Goal: Transaction & Acquisition: Book appointment/travel/reservation

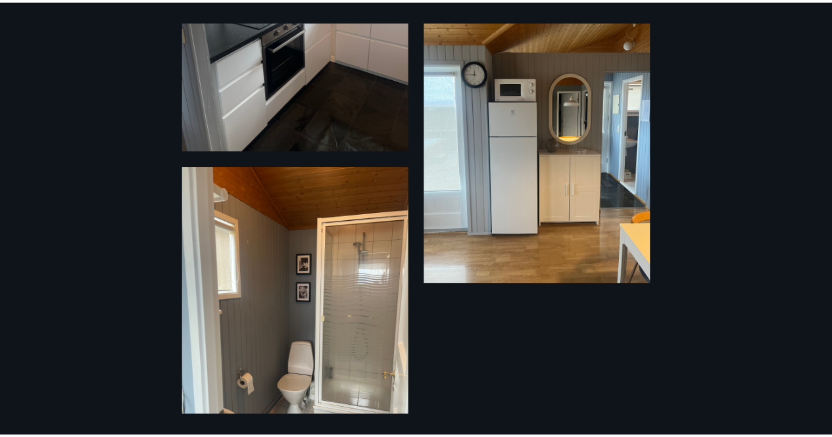
scroll to position [1945, 0]
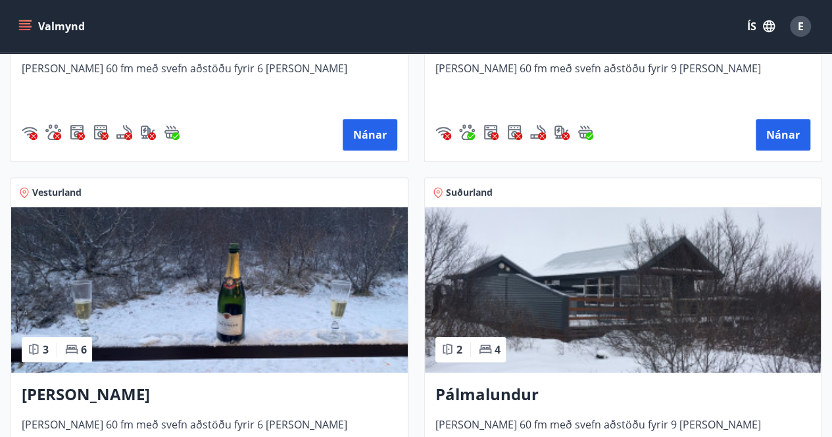
scroll to position [471, 0]
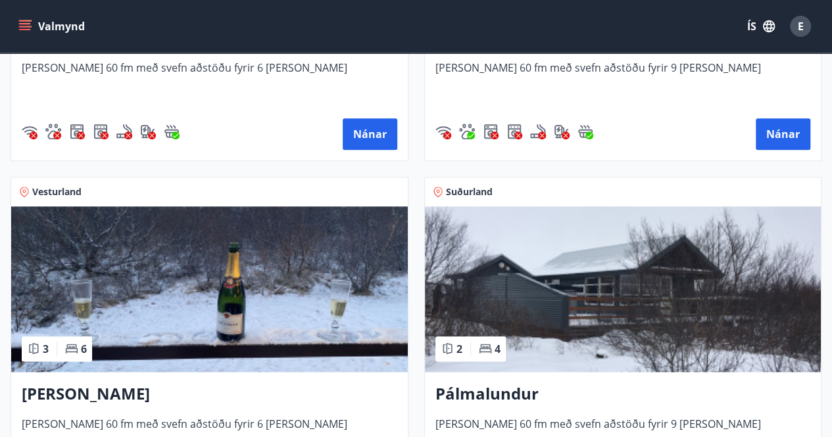
click at [189, 329] on img at bounding box center [209, 289] width 396 height 166
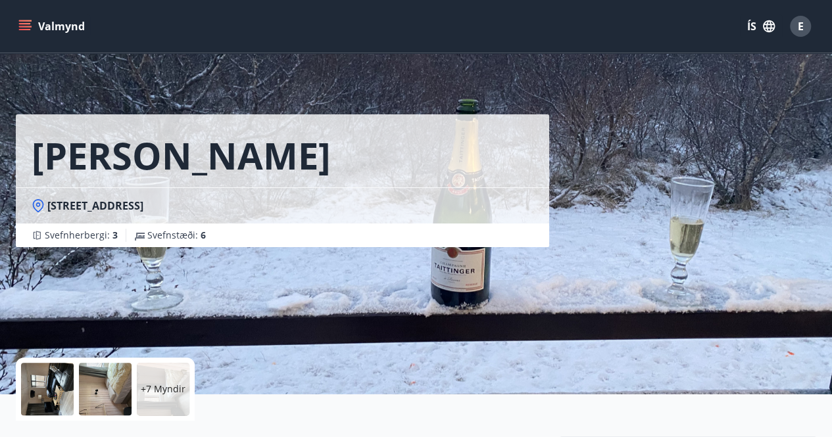
click at [167, 376] on div "+7 Myndir" at bounding box center [163, 389] width 53 height 53
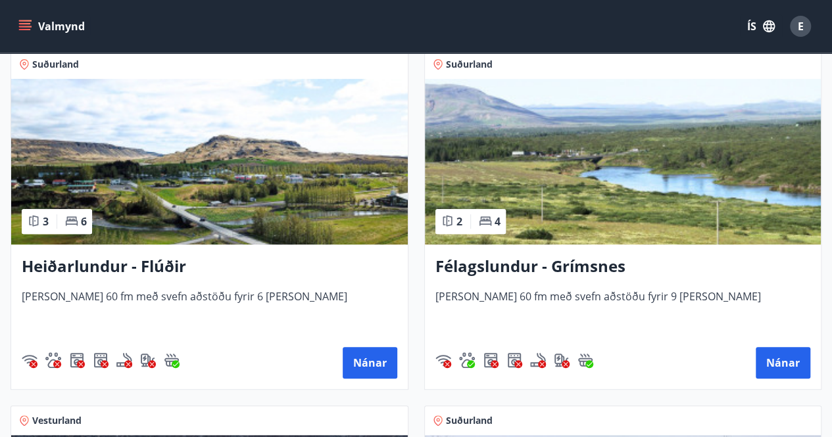
click at [586, 204] on img at bounding box center [623, 162] width 396 height 166
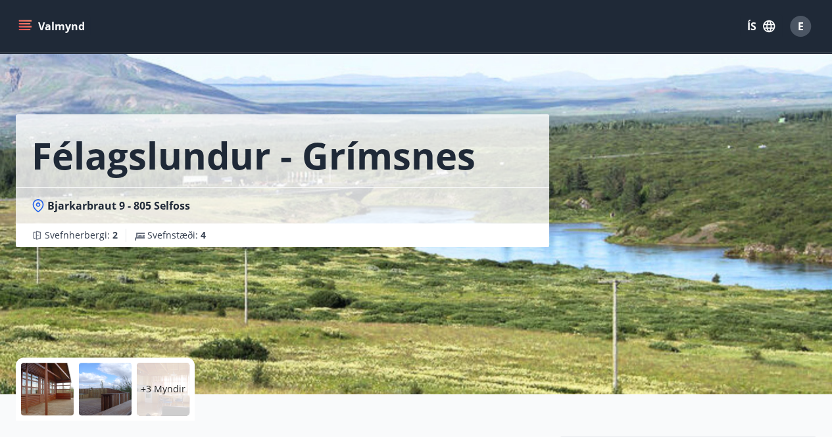
click at [180, 391] on p "+3 Myndir" at bounding box center [163, 389] width 45 height 13
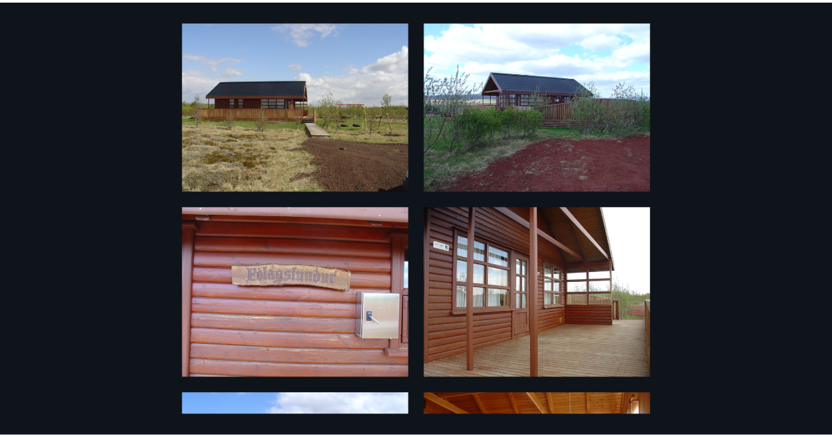
scroll to position [49, 0]
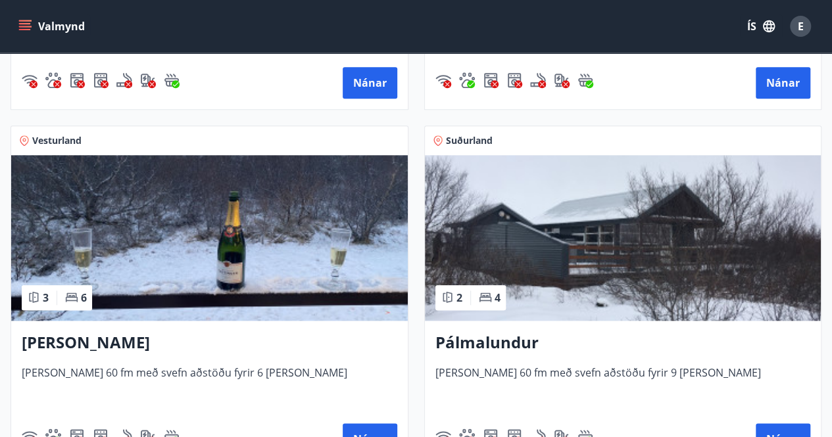
click at [530, 255] on img at bounding box center [623, 238] width 396 height 166
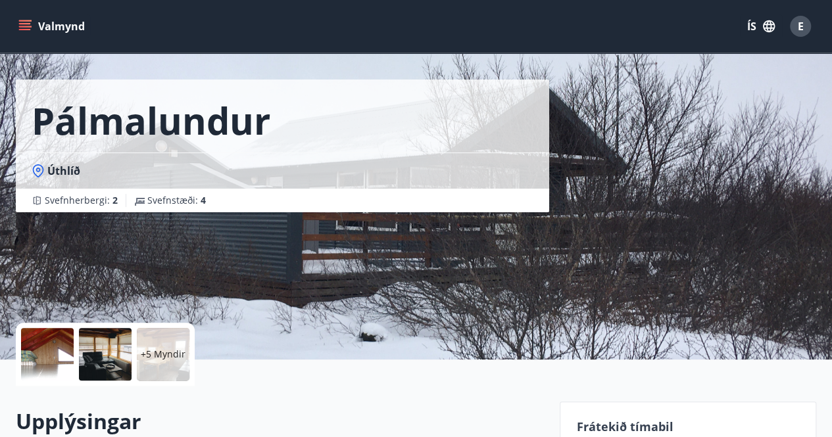
scroll to position [43, 0]
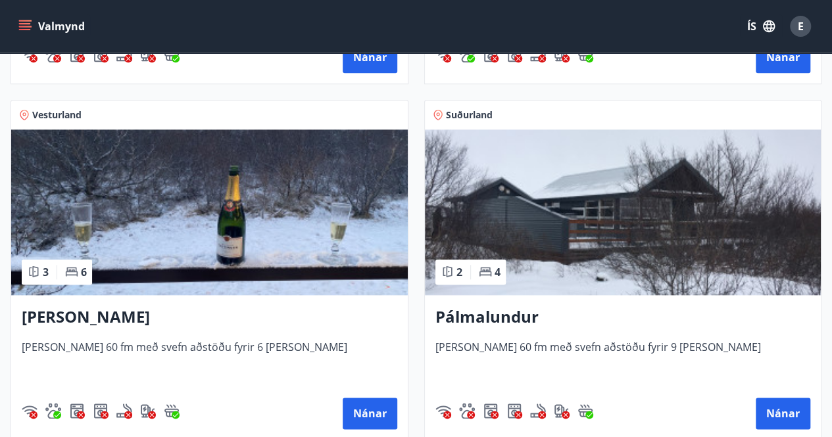
click at [226, 200] on img at bounding box center [209, 213] width 396 height 166
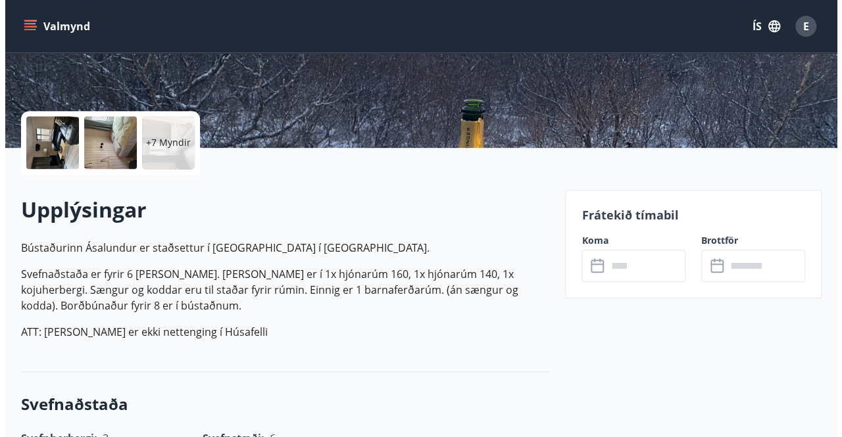
scroll to position [245, 0]
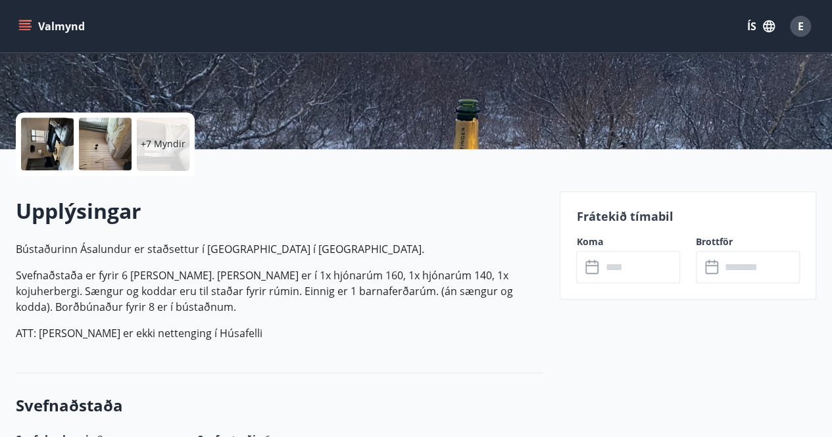
click at [166, 133] on div "+7 Myndir" at bounding box center [163, 144] width 53 height 53
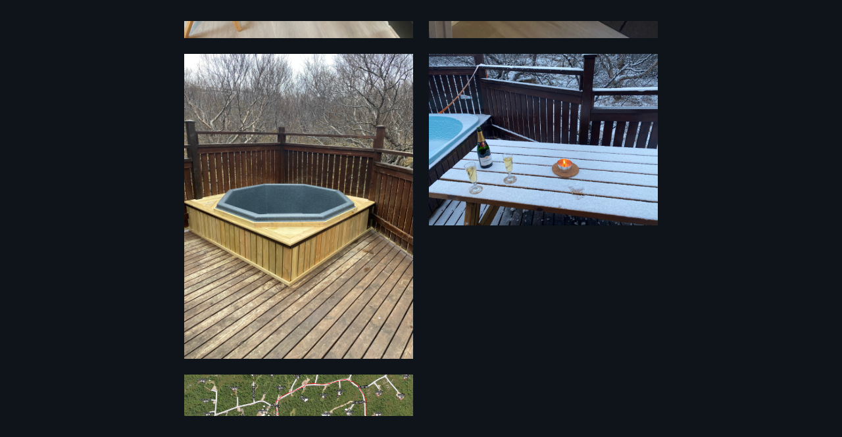
scroll to position [1662, 0]
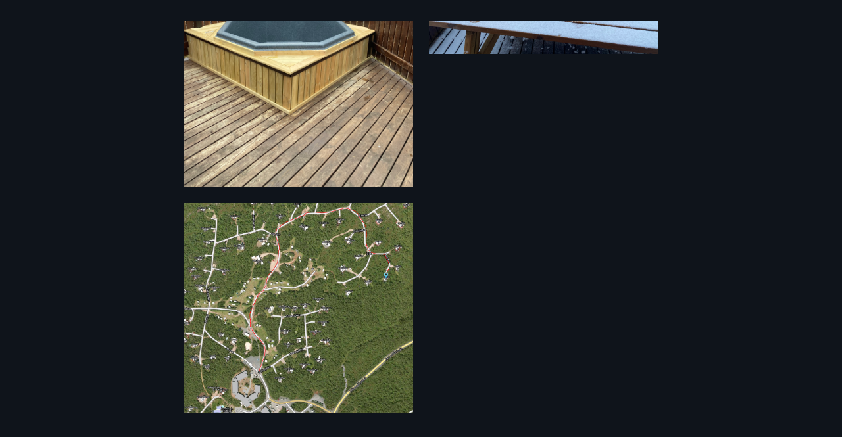
click at [330, 289] on img at bounding box center [298, 308] width 229 height 210
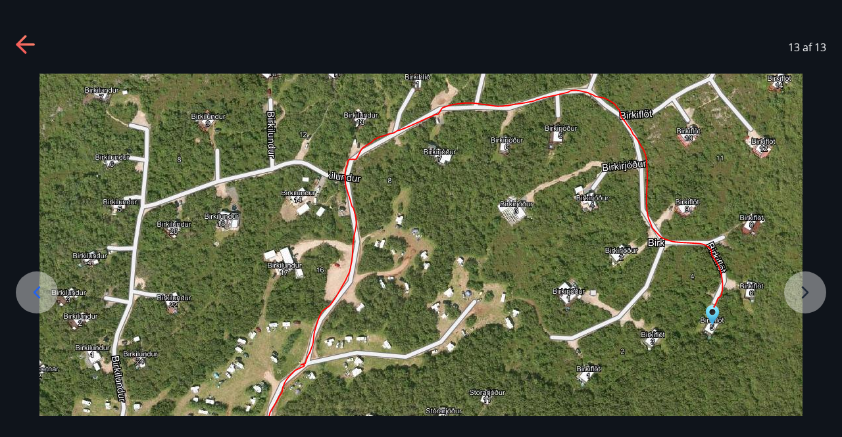
click at [582, 358] on img at bounding box center [420, 424] width 763 height 700
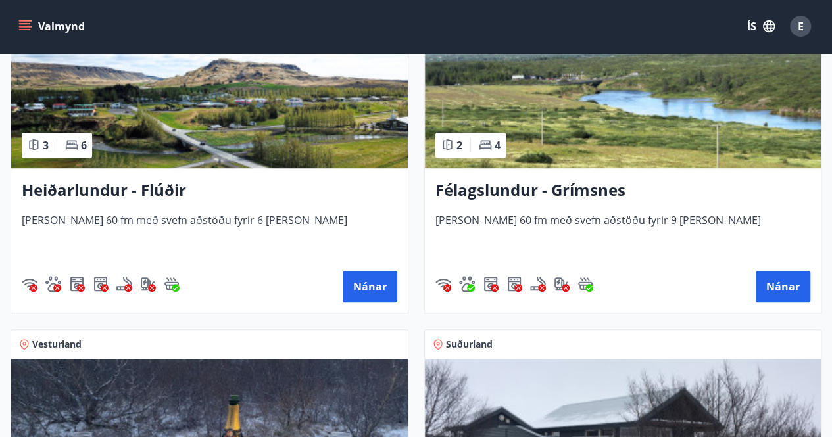
scroll to position [318, 0]
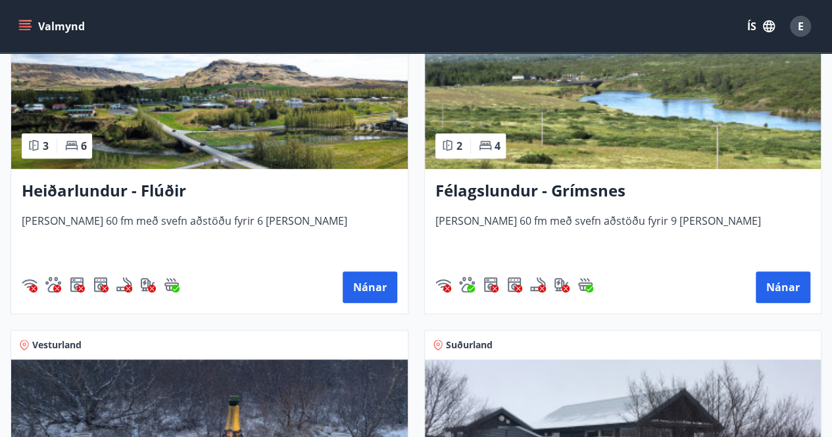
click at [161, 107] on img at bounding box center [209, 86] width 396 height 166
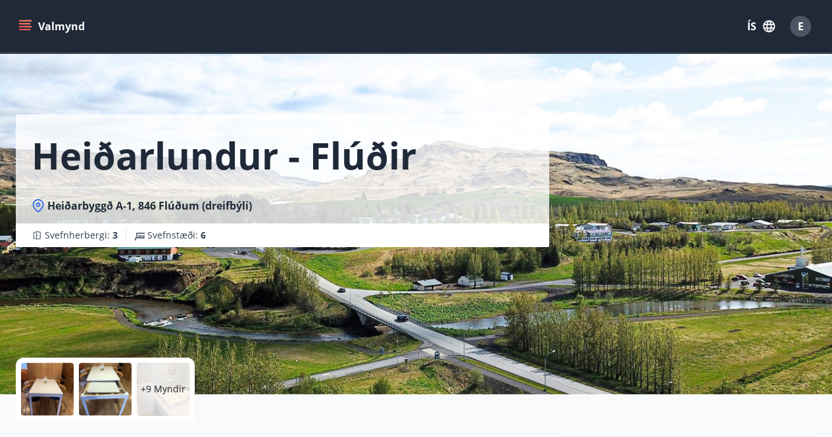
click at [168, 369] on div "+9 Myndir" at bounding box center [163, 389] width 53 height 53
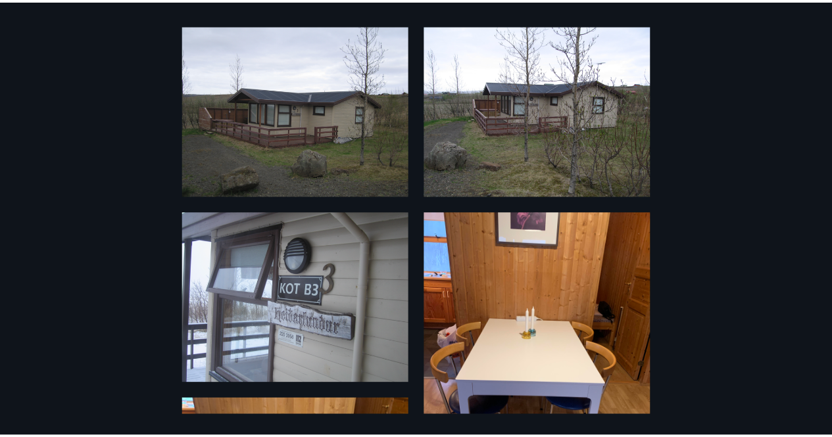
scroll to position [49, 0]
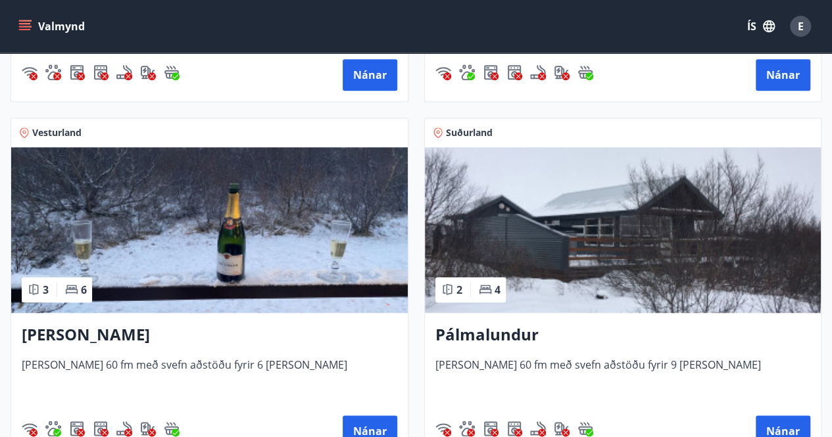
scroll to position [531, 0]
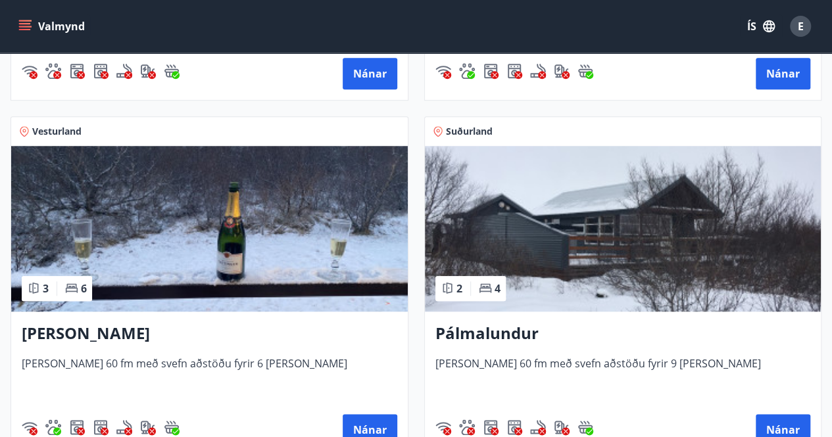
click at [587, 251] on img at bounding box center [623, 229] width 396 height 166
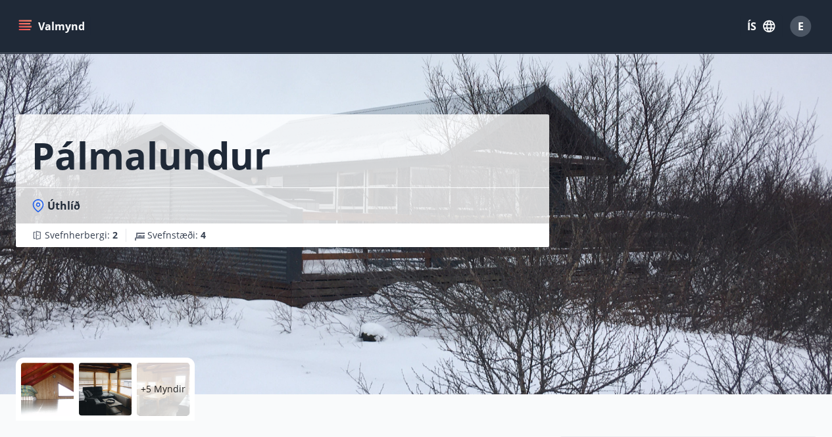
click at [118, 379] on div at bounding box center [105, 389] width 53 height 53
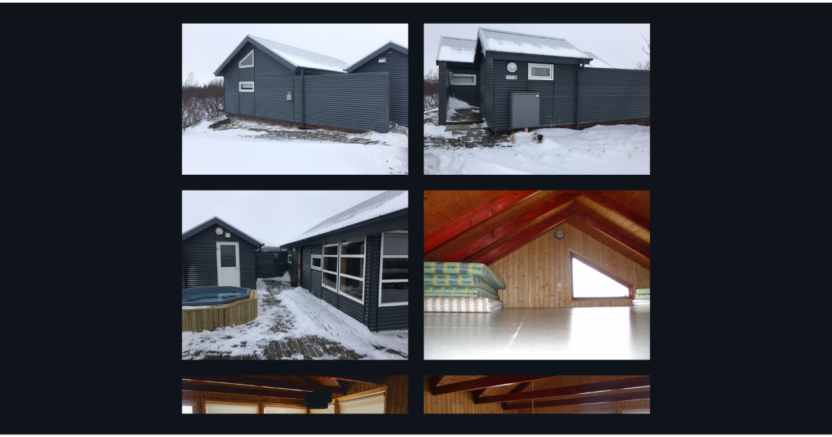
scroll to position [70, 0]
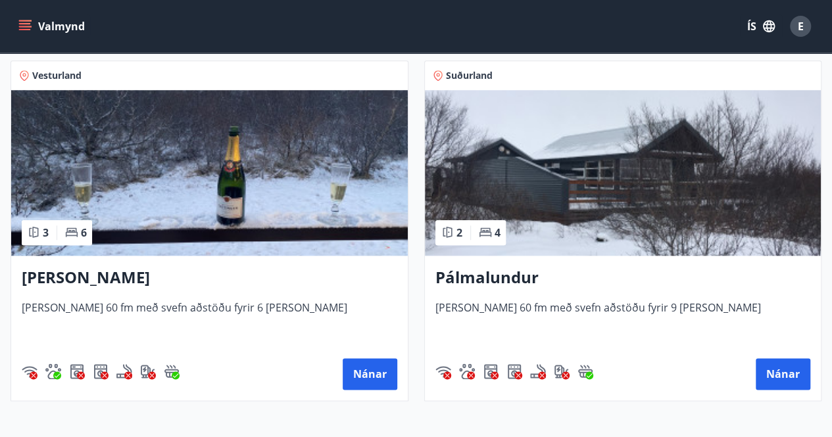
scroll to position [586, 0]
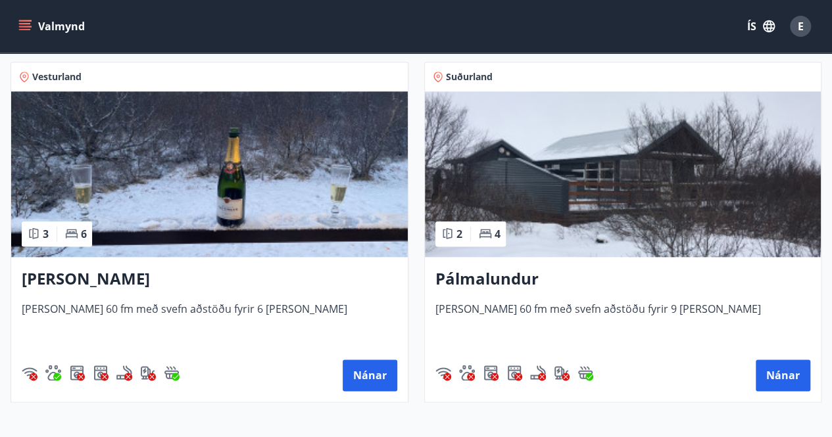
click at [256, 205] on img at bounding box center [209, 174] width 396 height 166
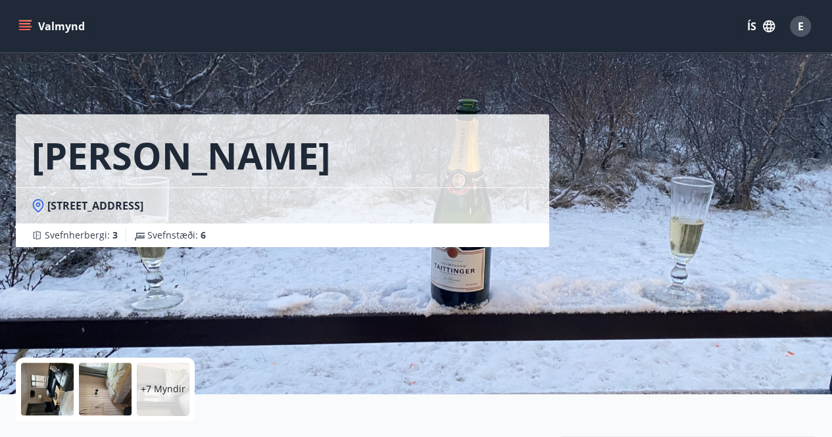
click at [71, 385] on div at bounding box center [47, 389] width 53 height 53
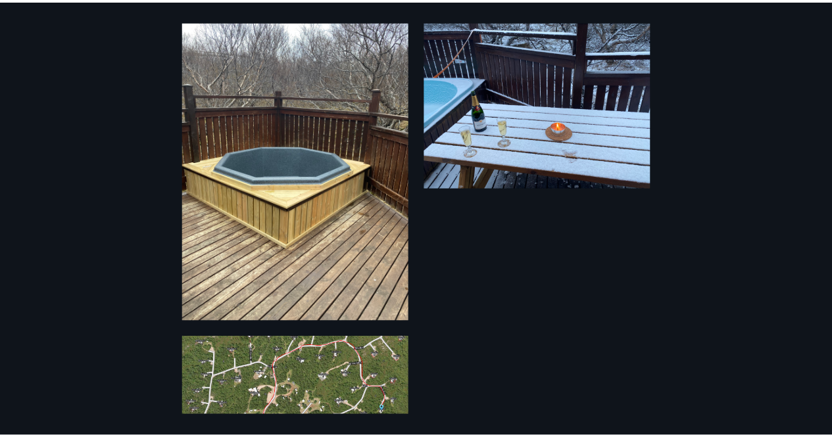
scroll to position [1662, 0]
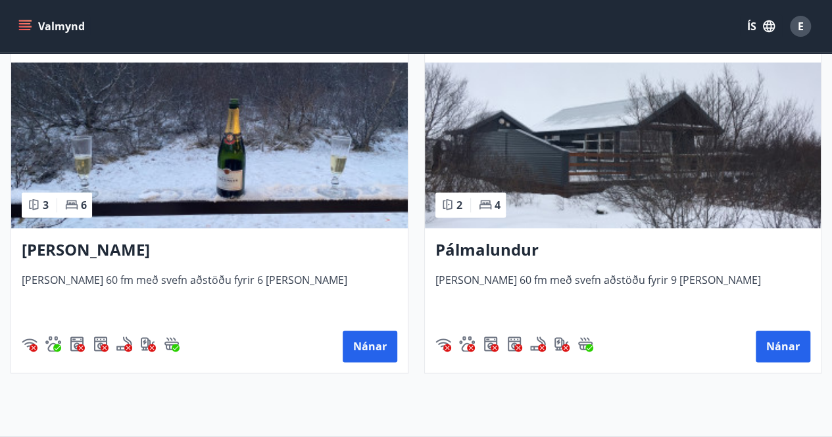
scroll to position [621, 0]
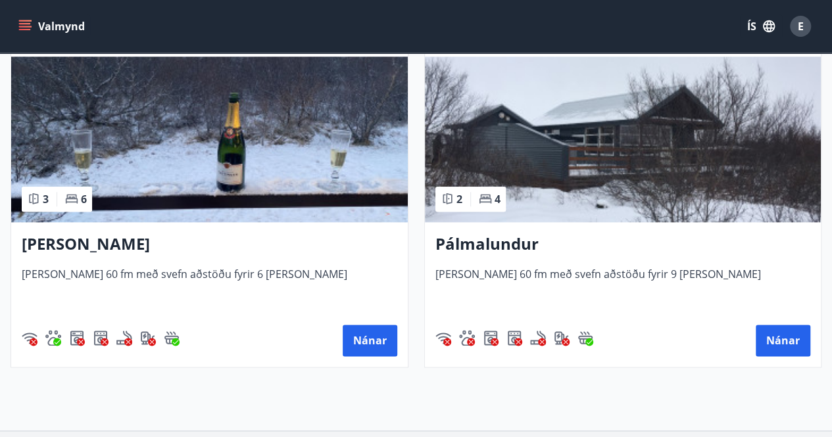
click at [143, 240] on h3 "[PERSON_NAME]" at bounding box center [209, 245] width 375 height 24
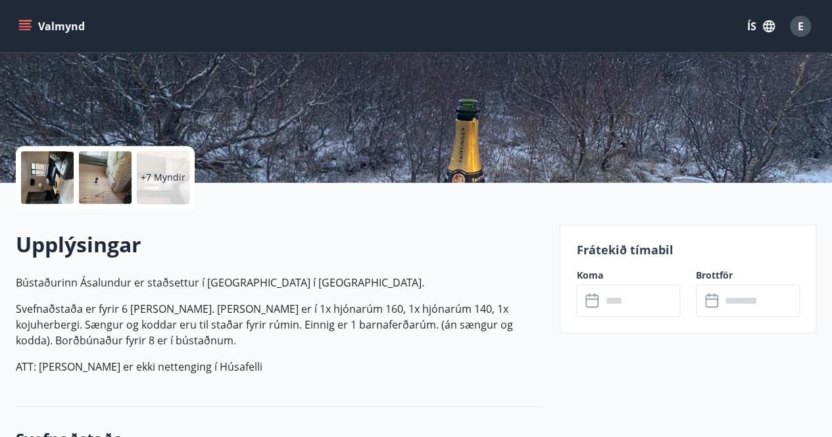
scroll to position [222, 0]
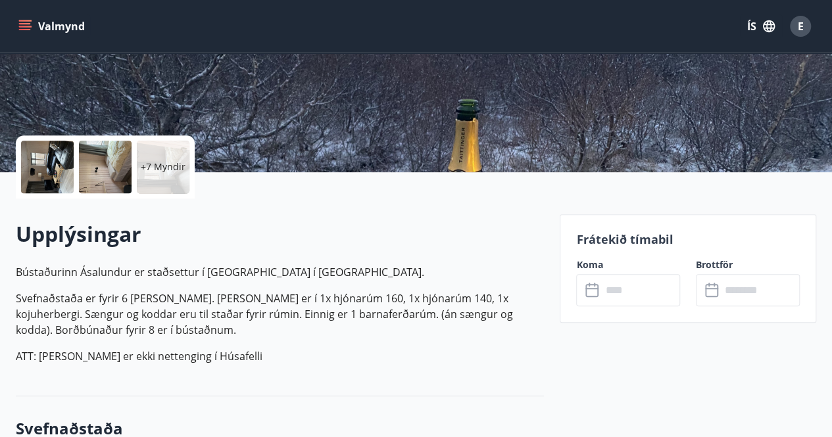
click at [608, 291] on input "text" at bounding box center [640, 290] width 79 height 32
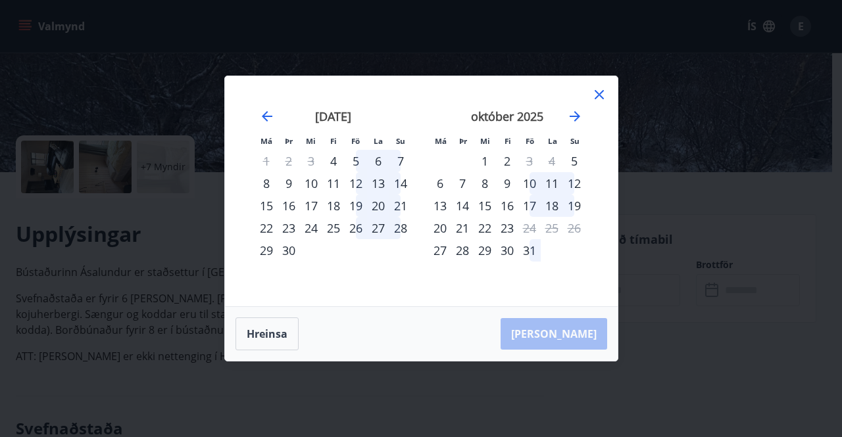
click at [356, 156] on div "5" at bounding box center [356, 161] width 22 height 22
click at [398, 160] on div "7" at bounding box center [400, 161] width 22 height 22
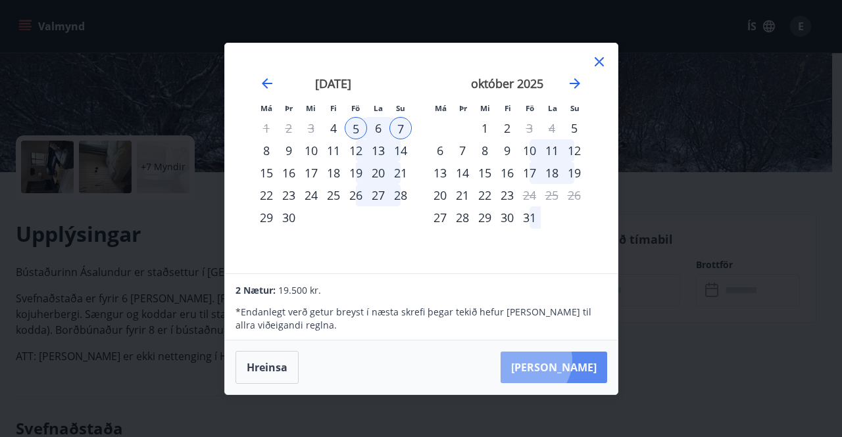
click at [567, 360] on button "[PERSON_NAME]" at bounding box center [553, 368] width 107 height 32
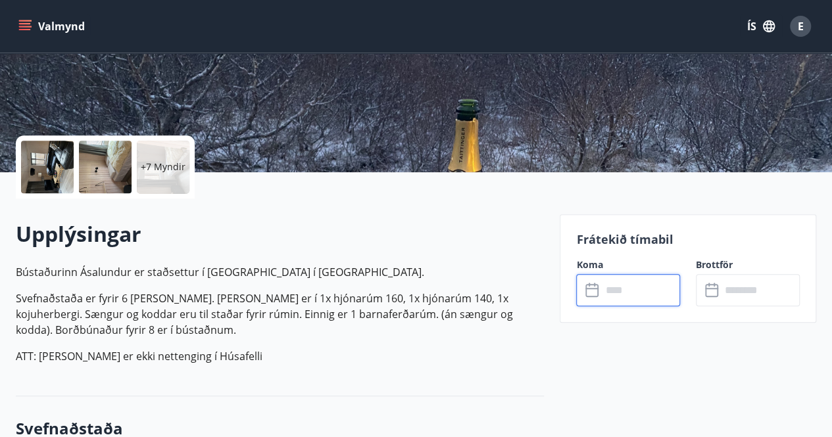
type input "******"
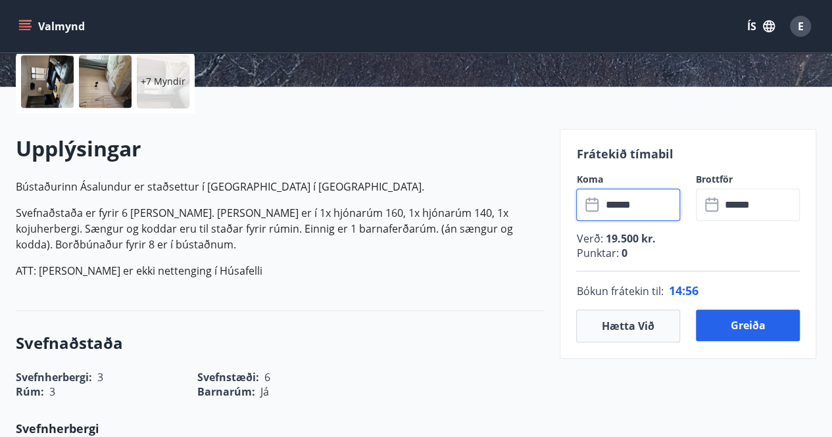
scroll to position [312, 0]
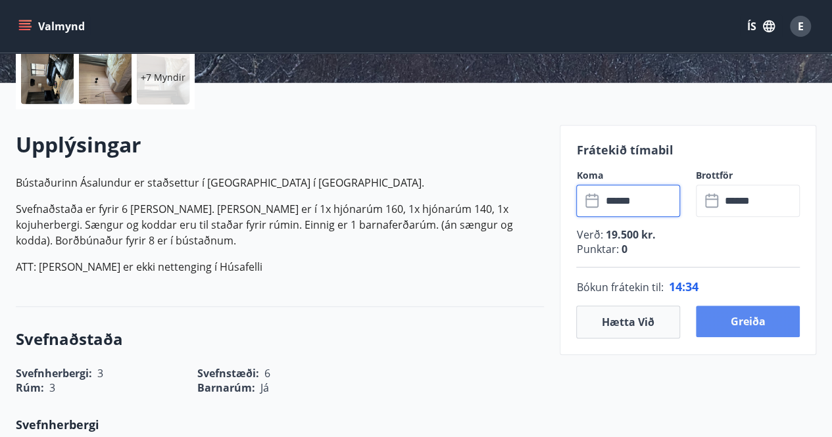
click at [736, 325] on button "Greiða" at bounding box center [748, 322] width 104 height 32
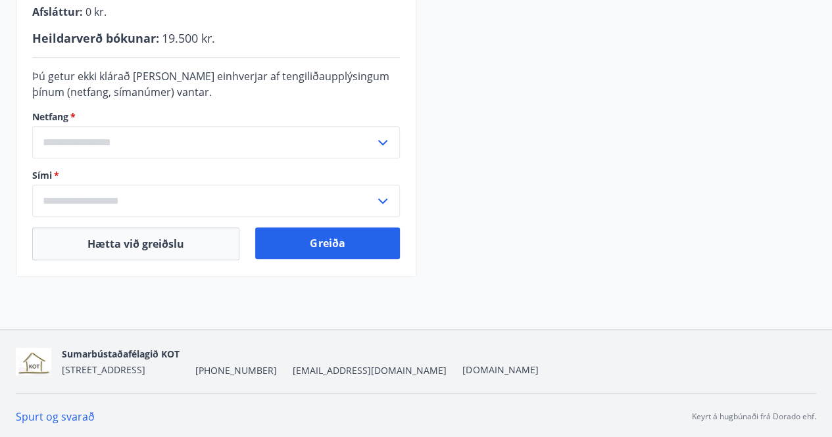
scroll to position [414, 0]
click at [383, 138] on icon at bounding box center [383, 142] width 16 height 16
click at [506, 174] on div "Ásalundur - Húsafell [STREET_ADDRESS] Dagsetningar : [DATE] - [DATE] Komutími :…" at bounding box center [416, 20] width 800 height 512
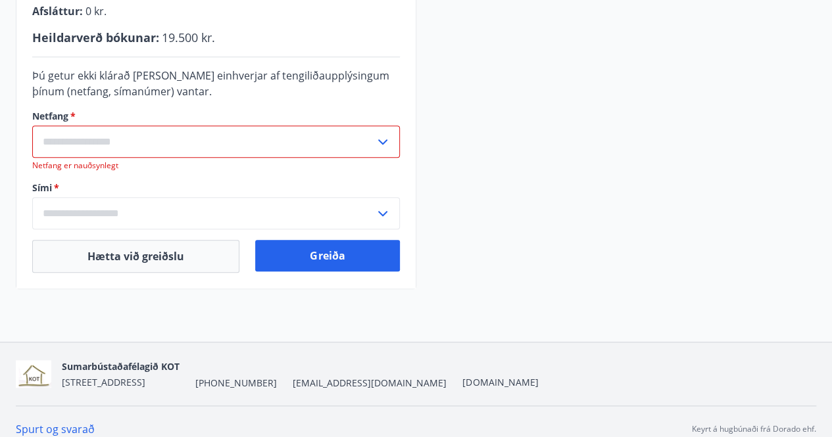
click at [272, 151] on input "text" at bounding box center [203, 142] width 343 height 32
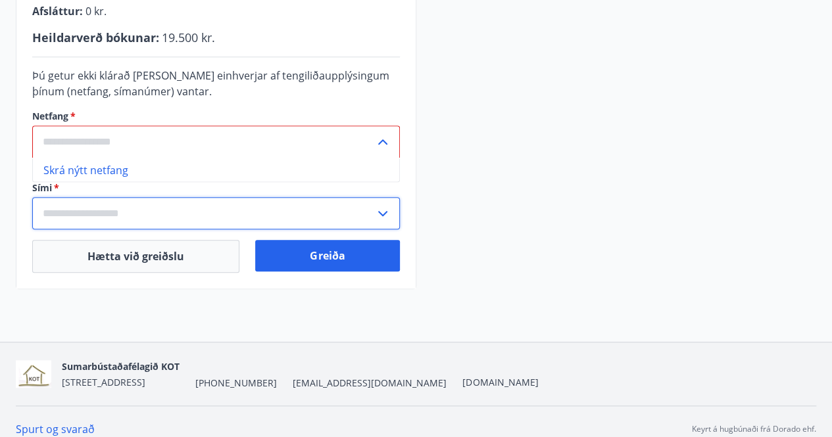
click at [270, 206] on input "text" at bounding box center [203, 213] width 343 height 32
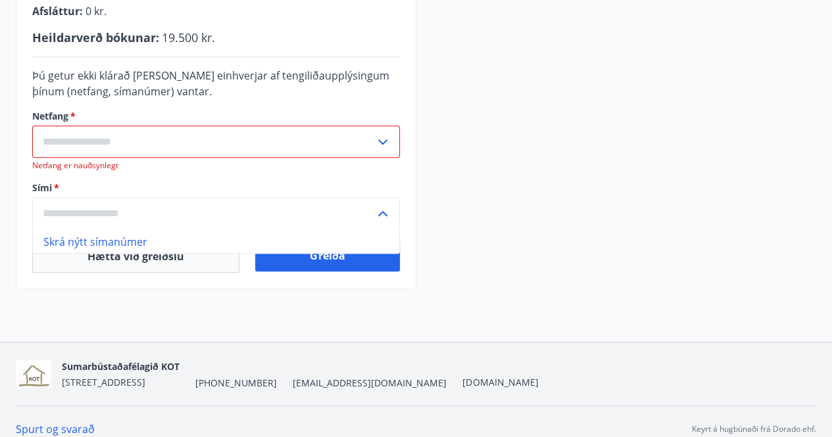
click at [168, 147] on input "text" at bounding box center [203, 142] width 343 height 32
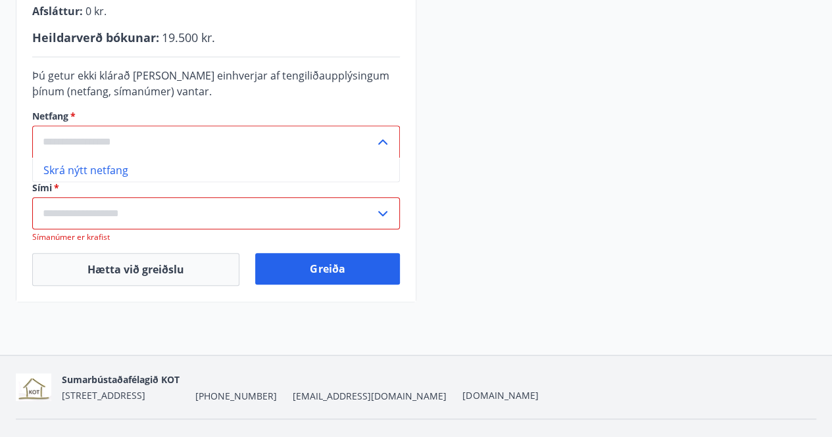
click at [96, 170] on li "Skrá nýtt netfang" at bounding box center [216, 170] width 366 height 24
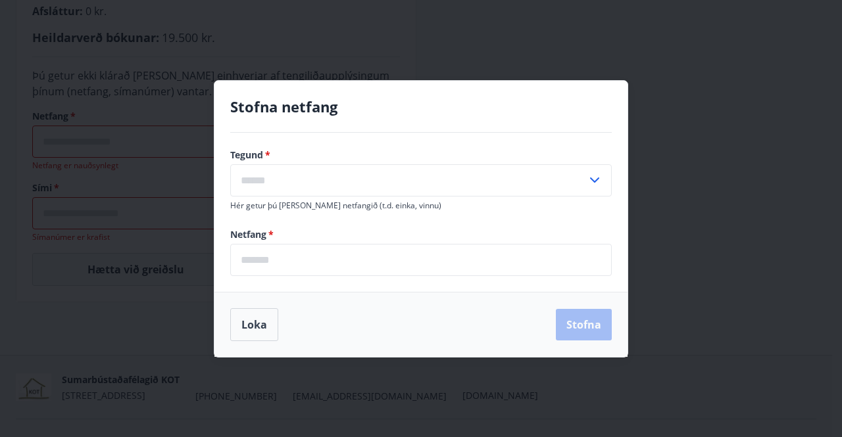
click at [414, 182] on input "text" at bounding box center [408, 180] width 356 height 32
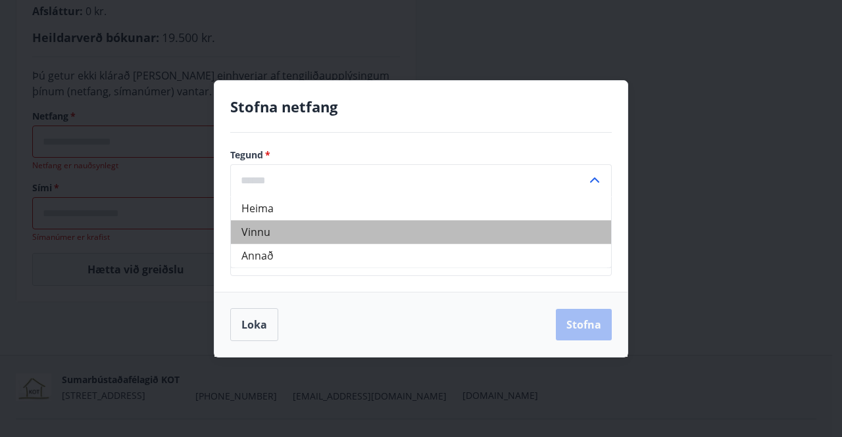
click at [283, 228] on li "Vinnu" at bounding box center [421, 232] width 380 height 24
type input "*****"
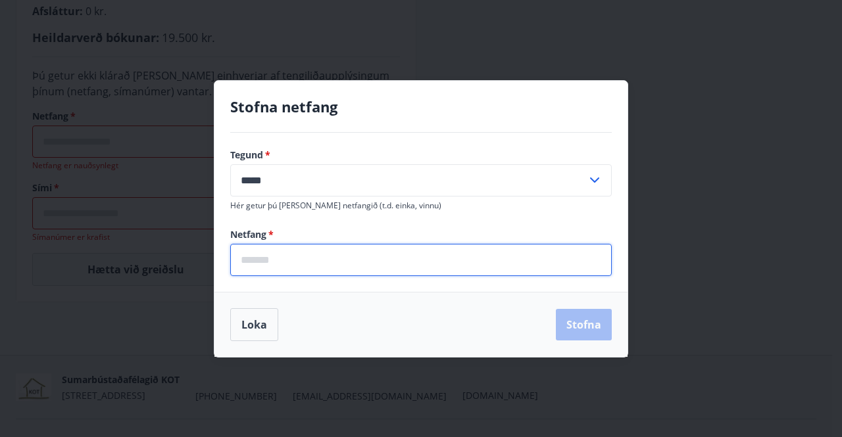
click at [289, 261] on input "email" at bounding box center [420, 260] width 381 height 32
type input "**********"
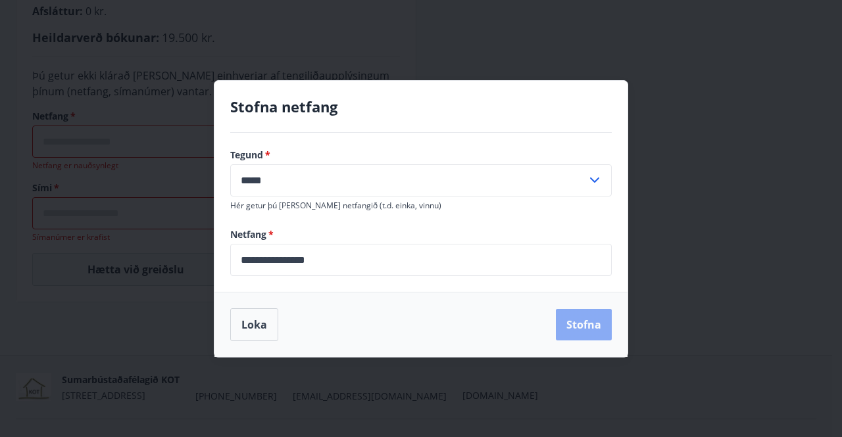
click at [578, 324] on button "Stofna" at bounding box center [584, 325] width 56 height 32
type input "**********"
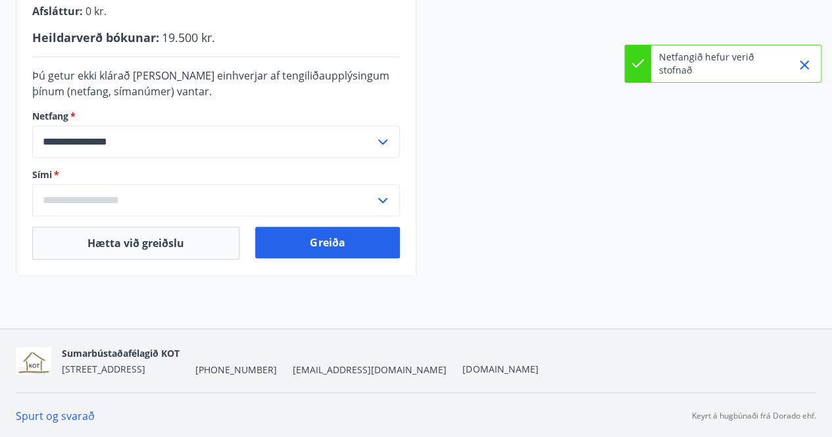
click at [254, 195] on input "text" at bounding box center [203, 200] width 343 height 32
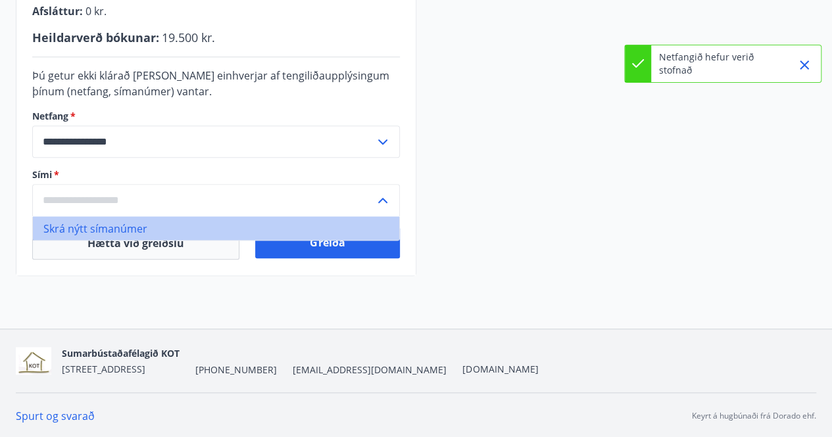
click at [126, 224] on li "Skrá nýtt símanúmer" at bounding box center [216, 228] width 366 height 24
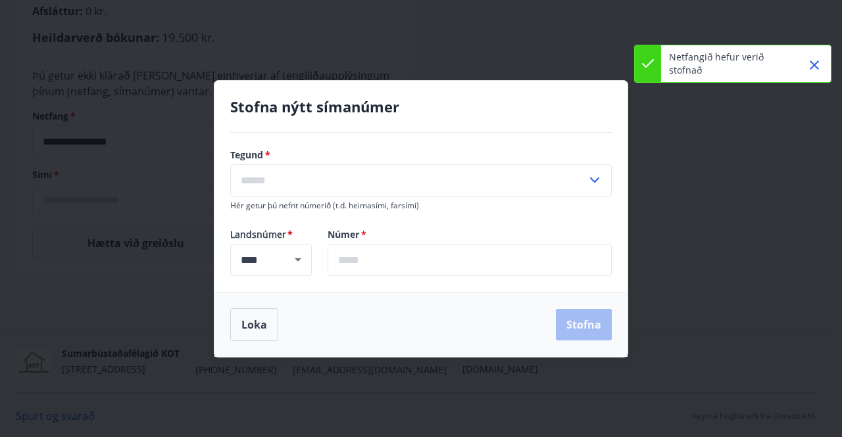
click at [297, 186] on input "text" at bounding box center [408, 180] width 356 height 32
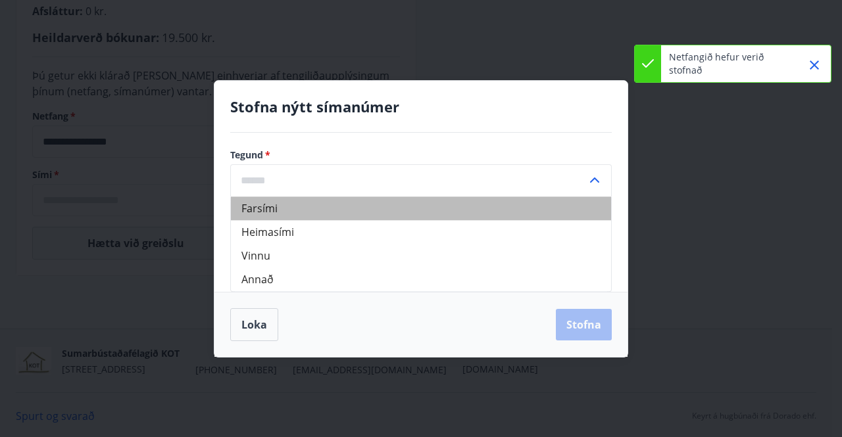
click at [259, 210] on li "Farsími" at bounding box center [421, 209] width 380 height 24
type input "*******"
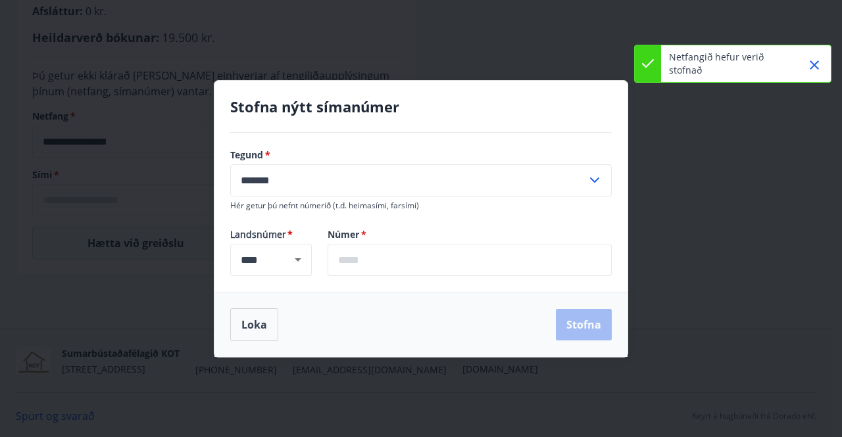
click at [401, 261] on input "text" at bounding box center [469, 260] width 284 height 32
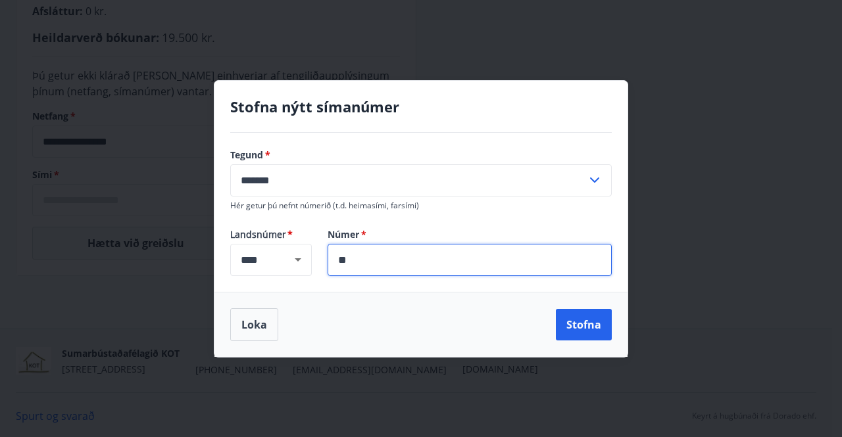
type input "*"
type input "*******"
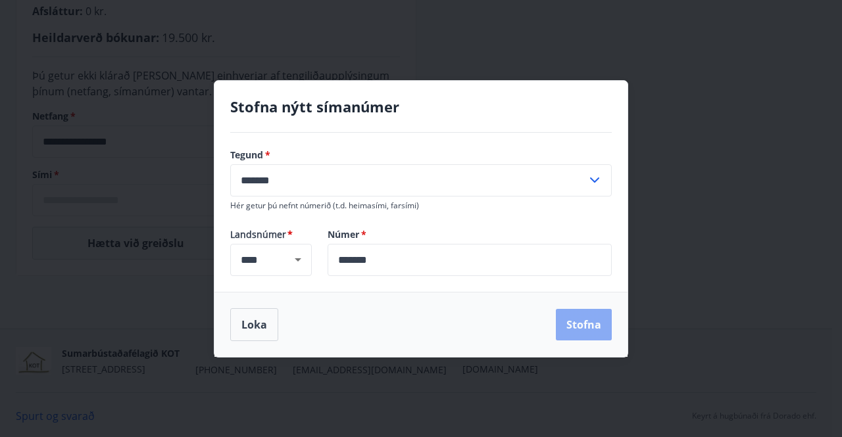
click at [569, 329] on button "Stofna" at bounding box center [584, 325] width 56 height 32
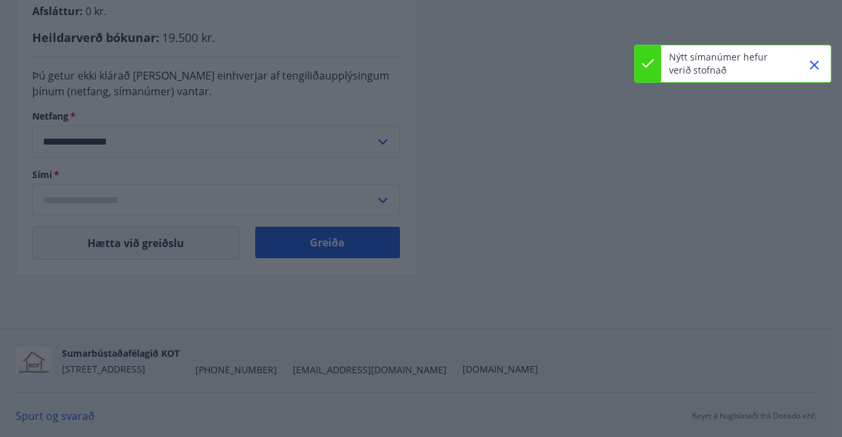
type input "**********"
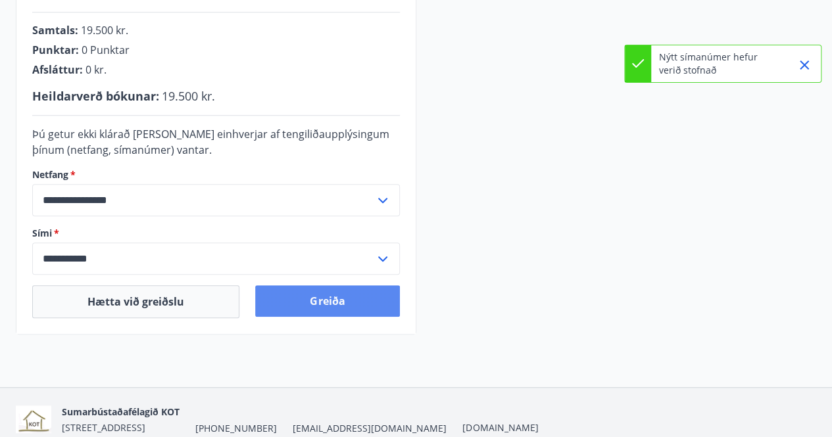
scroll to position [358, 0]
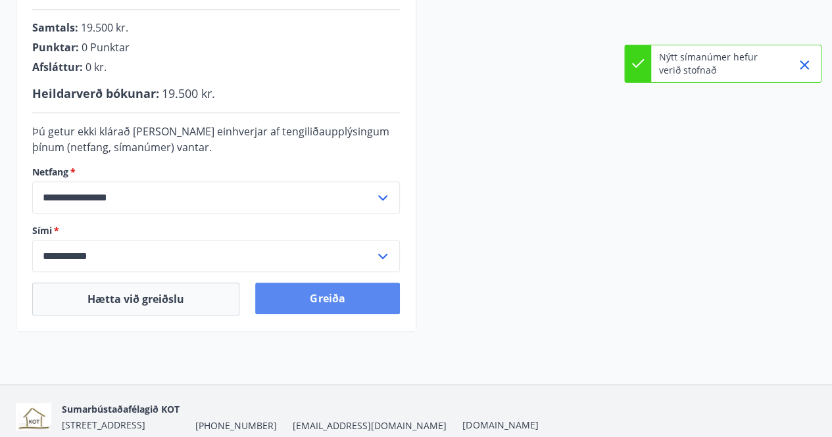
click at [342, 285] on button "Greiða" at bounding box center [327, 299] width 144 height 32
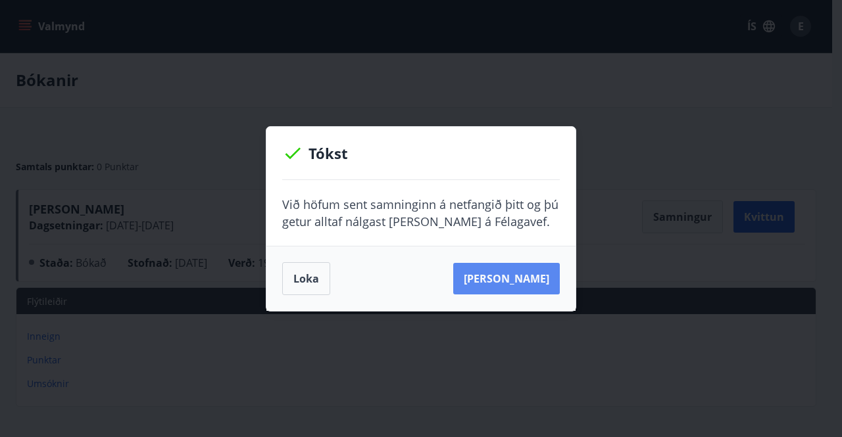
click at [504, 279] on button "Sjá samning" at bounding box center [506, 279] width 107 height 32
